Goal: Transaction & Acquisition: Purchase product/service

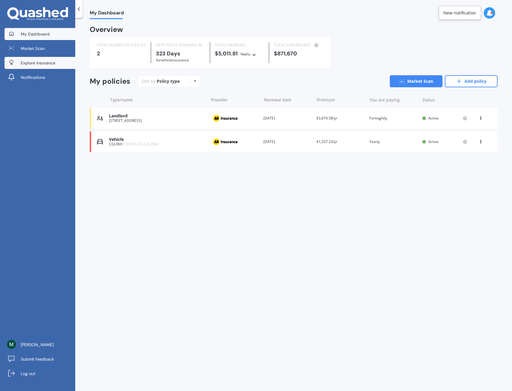
click at [47, 66] on link "Explore insurance" at bounding box center [40, 63] width 71 height 12
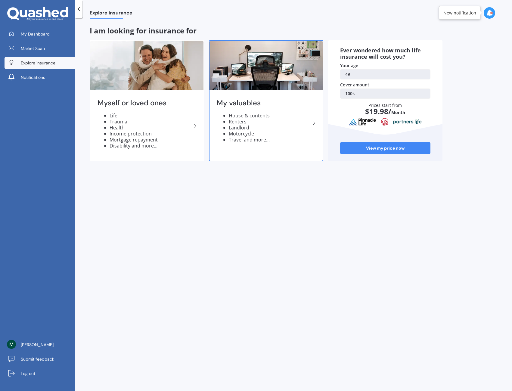
click at [315, 121] on icon at bounding box center [314, 122] width 7 height 7
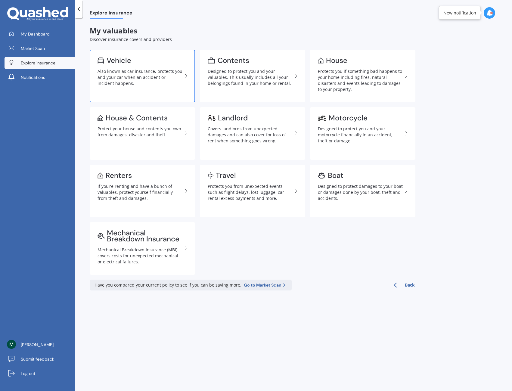
click at [131, 73] on div "Also known as car insurance, protects you and your car when an accident or inci…" at bounding box center [139, 77] width 85 height 18
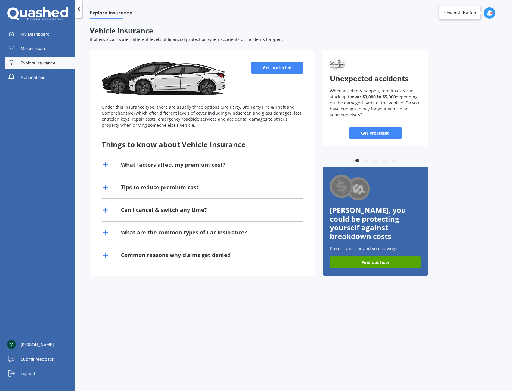
click at [269, 66] on link "Get protected" at bounding box center [277, 68] width 53 height 12
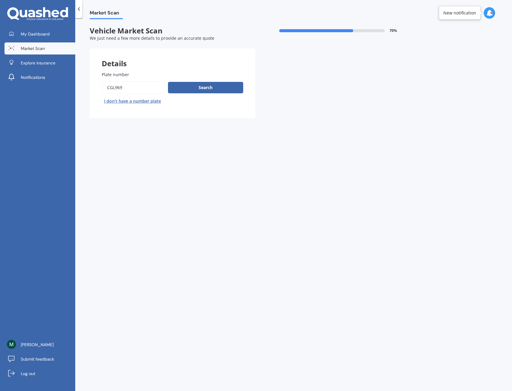
click at [130, 87] on input "Plate number" at bounding box center [134, 87] width 64 height 13
drag, startPoint x: 134, startPoint y: 87, endPoint x: 67, endPoint y: 85, distance: 67.1
click at [67, 85] on div "My Dashboard Market Scan Explore insurance Notifications [PERSON_NAME] Submit f…" at bounding box center [256, 195] width 512 height 391
type input "GKT159"
click at [208, 86] on button "Search" at bounding box center [205, 87] width 75 height 11
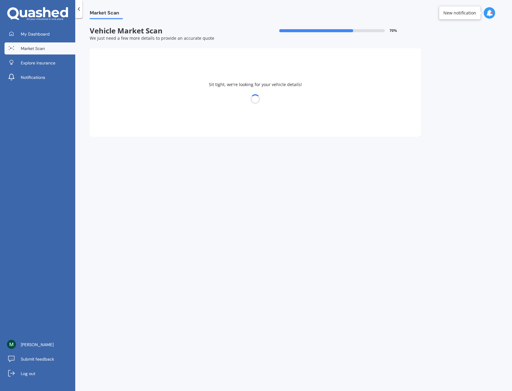
select select "TOYOTA"
select select "VITZ"
select select "12"
select select "10"
select select "1976"
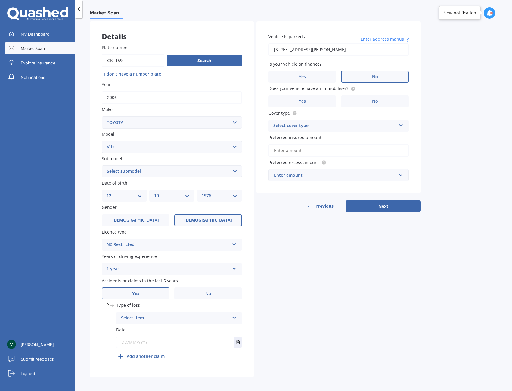
scroll to position [29, 0]
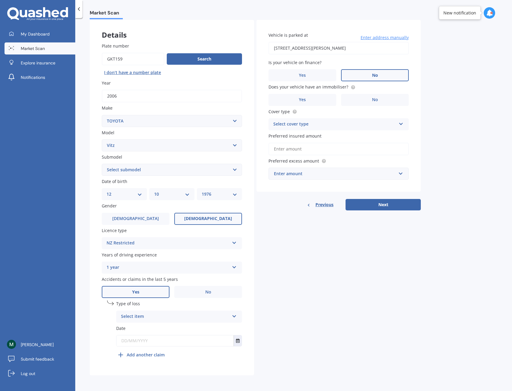
click at [112, 188] on div "DD 01 02 03 04 05 06 07 08 09 10 11 12 13 14 15 16 17 18 19 20 21 22 23 24 25 2…" at bounding box center [124, 194] width 45 height 12
click at [128, 193] on select "DD 01 02 03 04 05 06 07 08 09 10 11 12 13 14 15 16 17 18 19 20 21 22 23 24 25 2…" at bounding box center [125, 194] width 36 height 7
select select "29"
click at [107, 191] on select "DD 01 02 03 04 05 06 07 08 09 10 11 12 13 14 15 16 17 18 19 20 21 22 23 24 25 2…" at bounding box center [125, 194] width 36 height 7
click at [170, 193] on select "MM 01 02 03 04 05 06 07 08 09 10 11 12" at bounding box center [172, 194] width 36 height 7
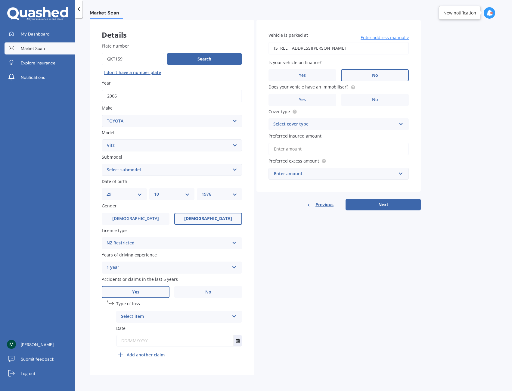
select select "08"
click at [154, 191] on select "MM 01 02 03 04 05 06 07 08 09 10 11 12" at bounding box center [172, 194] width 36 height 7
click at [222, 196] on select "YYYY 2025 2024 2023 2022 2021 2020 2019 2018 2017 2016 2015 2014 2013 2012 2011…" at bounding box center [220, 194] width 36 height 7
click at [202, 191] on select "YYYY 2025 2024 2023 2022 2021 2020 2019 2018 2017 2016 2015 2014 2013 2012 2011…" at bounding box center [220, 194] width 36 height 7
click at [213, 193] on select "YYYY 2025 2024 2023 2022 2021 2020 2019 2018 2017 2016 2015 2014 2013 2012 2011…" at bounding box center [220, 194] width 36 height 7
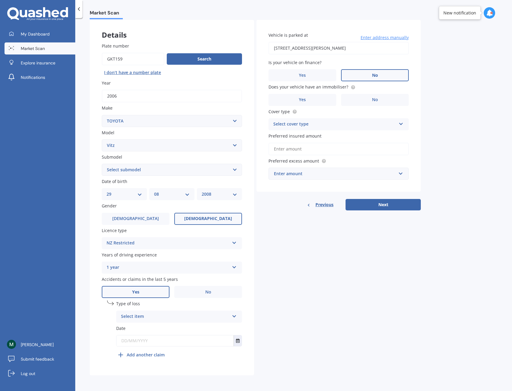
click at [212, 191] on select "YYYY 2025 2024 2023 2022 2021 2020 2019 2018 2017 2016 2015 2014 2013 2012 2011…" at bounding box center [220, 194] width 36 height 7
select select "2006"
click at [202, 191] on select "YYYY 2025 2024 2023 2022 2021 2020 2019 2018 2017 2016 2015 2014 2013 2012 2011…" at bounding box center [220, 194] width 36 height 7
click at [121, 217] on label "[DEMOGRAPHIC_DATA]" at bounding box center [136, 219] width 68 height 12
click at [0, 0] on input "[DEMOGRAPHIC_DATA]" at bounding box center [0, 0] width 0 height 0
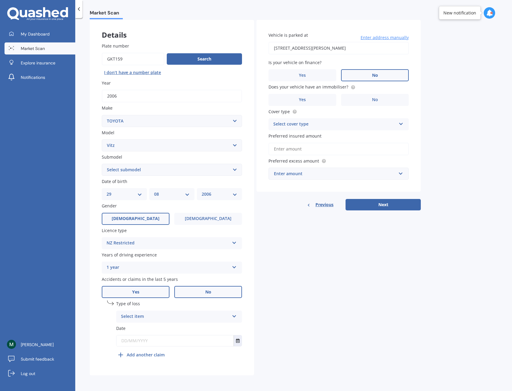
click at [204, 289] on label "No" at bounding box center [208, 292] width 68 height 12
click at [0, 0] on input "No" at bounding box center [0, 0] width 0 height 0
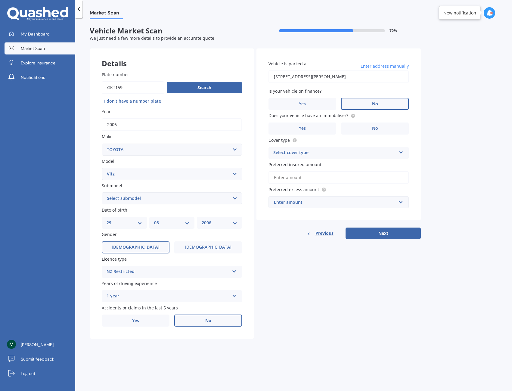
click at [371, 74] on input "[STREET_ADDRESS][PERSON_NAME]" at bounding box center [338, 76] width 140 height 13
drag, startPoint x: 401, startPoint y: 77, endPoint x: 184, endPoint y: 73, distance: 216.7
click at [184, 73] on div "Details Plate number Search I don’t have a number plate Year [DATE] Make Select…" at bounding box center [255, 193] width 331 height 290
type input "[STREET_ADDRESS]"
click at [382, 104] on label "No" at bounding box center [375, 104] width 68 height 12
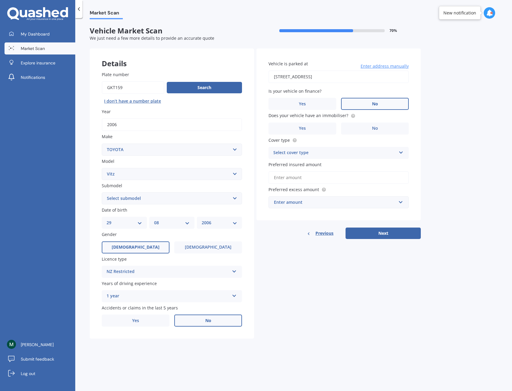
click at [0, 0] on input "No" at bounding box center [0, 0] width 0 height 0
click at [310, 128] on label "Yes" at bounding box center [302, 128] width 68 height 12
click at [0, 0] on input "Yes" at bounding box center [0, 0] width 0 height 0
click at [375, 126] on span "No" at bounding box center [375, 128] width 6 height 5
click at [0, 0] on input "No" at bounding box center [0, 0] width 0 height 0
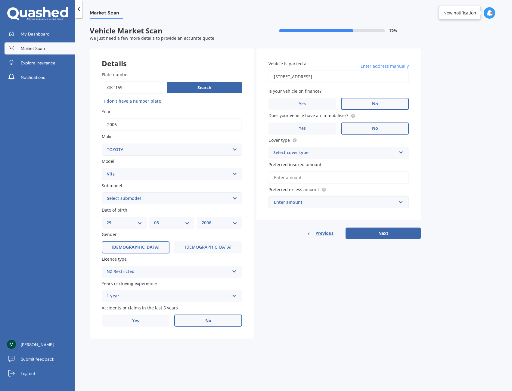
click at [323, 153] on div "Select cover type" at bounding box center [334, 152] width 123 height 7
click at [320, 166] on div "Comprehensive" at bounding box center [339, 164] width 140 height 11
click at [455, 187] on div "Market Scan Vehicle Market Scan 70 % We just need a few more details to provide…" at bounding box center [293, 205] width 437 height 373
click at [288, 178] on input "Preferred insured amount" at bounding box center [338, 177] width 140 height 13
drag, startPoint x: 298, startPoint y: 181, endPoint x: 315, endPoint y: 180, distance: 17.5
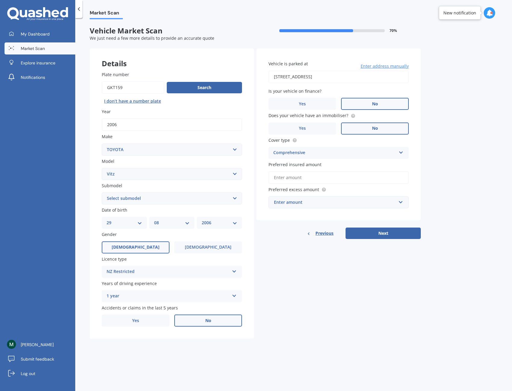
click at [298, 181] on input "Preferred insured amount" at bounding box center [338, 177] width 140 height 13
click at [295, 176] on input "Preferred insured amount" at bounding box center [338, 177] width 140 height 13
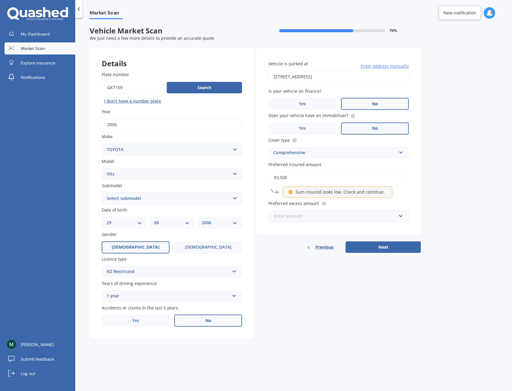
click at [292, 220] on input "text" at bounding box center [336, 215] width 135 height 11
click at [293, 175] on input "$3,500" at bounding box center [338, 177] width 140 height 13
drag, startPoint x: 275, startPoint y: 176, endPoint x: 348, endPoint y: 178, distance: 72.5
click at [348, 178] on input "$3,500" at bounding box center [338, 177] width 140 height 13
type input "$4,000"
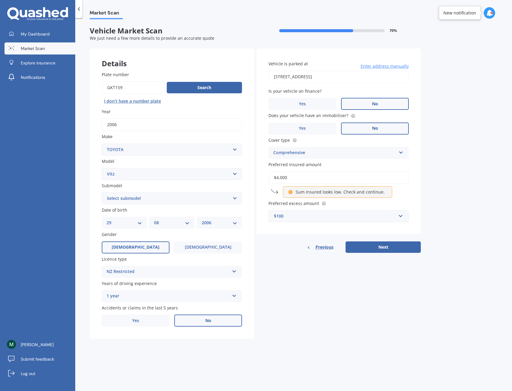
click at [432, 196] on div "Market Scan Vehicle Market Scan 70 % We just need a few more details to provide…" at bounding box center [293, 205] width 437 height 373
click at [294, 177] on input "$4,000" at bounding box center [338, 177] width 140 height 13
click at [301, 218] on div "$100" at bounding box center [335, 216] width 122 height 7
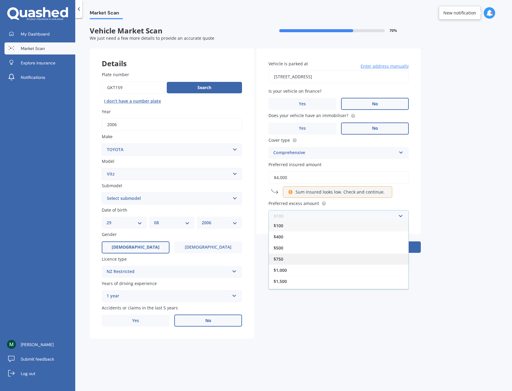
scroll to position [4, 0]
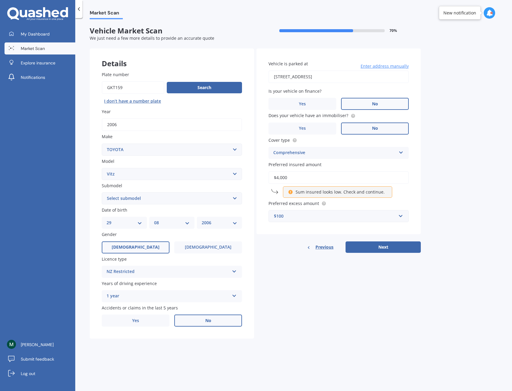
click at [466, 221] on div "Market Scan Vehicle Market Scan 70 % We just need a few more details to provide…" at bounding box center [293, 205] width 437 height 373
click at [295, 218] on div "$100" at bounding box center [335, 216] width 122 height 7
click at [297, 242] on div "$500" at bounding box center [339, 238] width 140 height 11
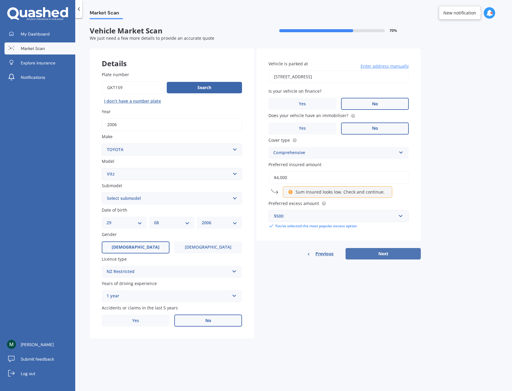
drag, startPoint x: 396, startPoint y: 248, endPoint x: 391, endPoint y: 250, distance: 5.1
click at [396, 248] on button "Next" at bounding box center [382, 253] width 75 height 11
click at [142, 196] on select "Select submodel (All) Hybrid RS RS Turbo" at bounding box center [172, 198] width 140 height 12
select select "(ALL)"
click at [102, 192] on select "Select submodel (All) Hybrid RS RS Turbo" at bounding box center [172, 198] width 140 height 12
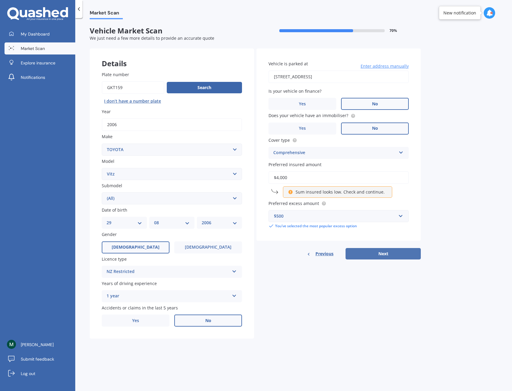
click at [389, 254] on button "Next" at bounding box center [382, 253] width 75 height 11
select select "29"
select select "08"
select select "2006"
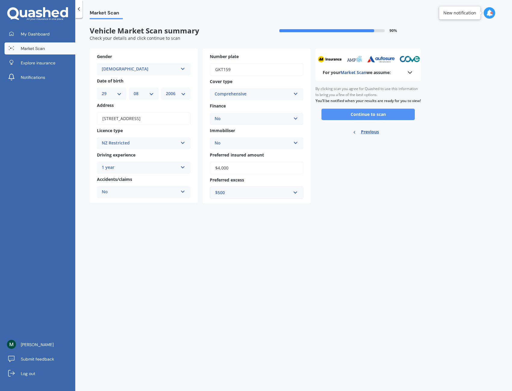
click at [366, 120] on button "Continue to scan" at bounding box center [367, 114] width 93 height 11
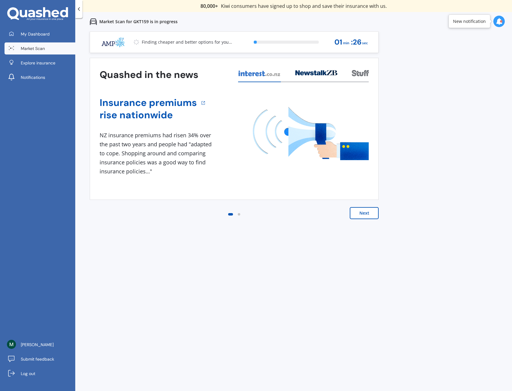
click at [360, 211] on button "Next" at bounding box center [364, 213] width 29 height 12
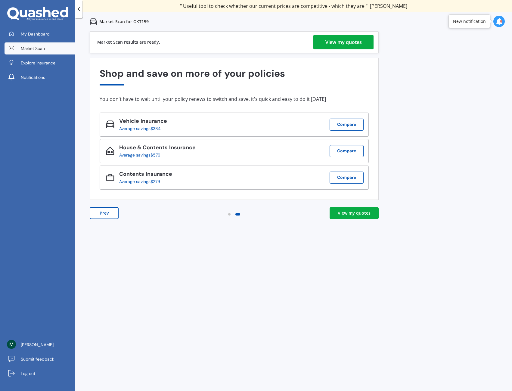
click at [340, 42] on div "View my quotes" at bounding box center [343, 42] width 36 height 14
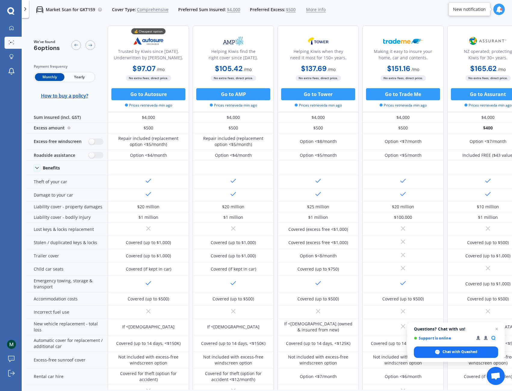
click at [148, 9] on span "Comprehensive" at bounding box center [153, 10] width 32 height 6
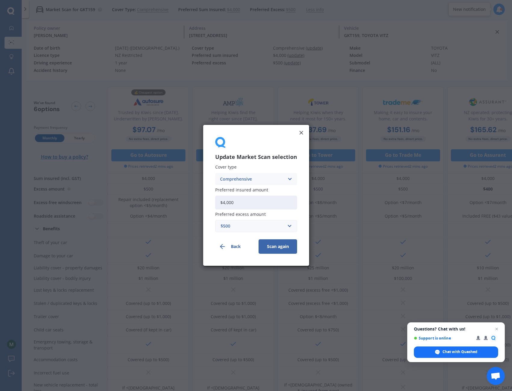
click at [258, 179] on div "Comprehensive" at bounding box center [252, 179] width 64 height 7
click at [242, 204] on div "Third Party, Fire & Theft" at bounding box center [255, 201] width 81 height 11
click at [277, 246] on button "Scan again" at bounding box center [277, 247] width 39 height 14
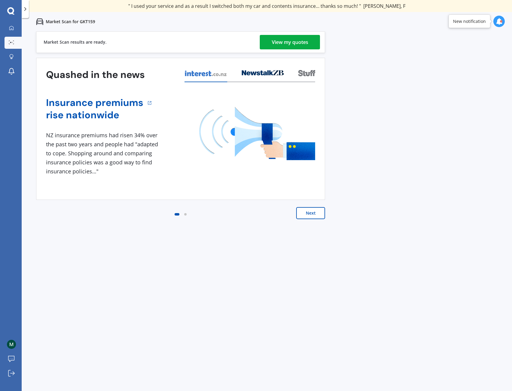
click at [283, 40] on div "View my quotes" at bounding box center [290, 42] width 36 height 14
